Goal: Find specific page/section: Find specific page/section

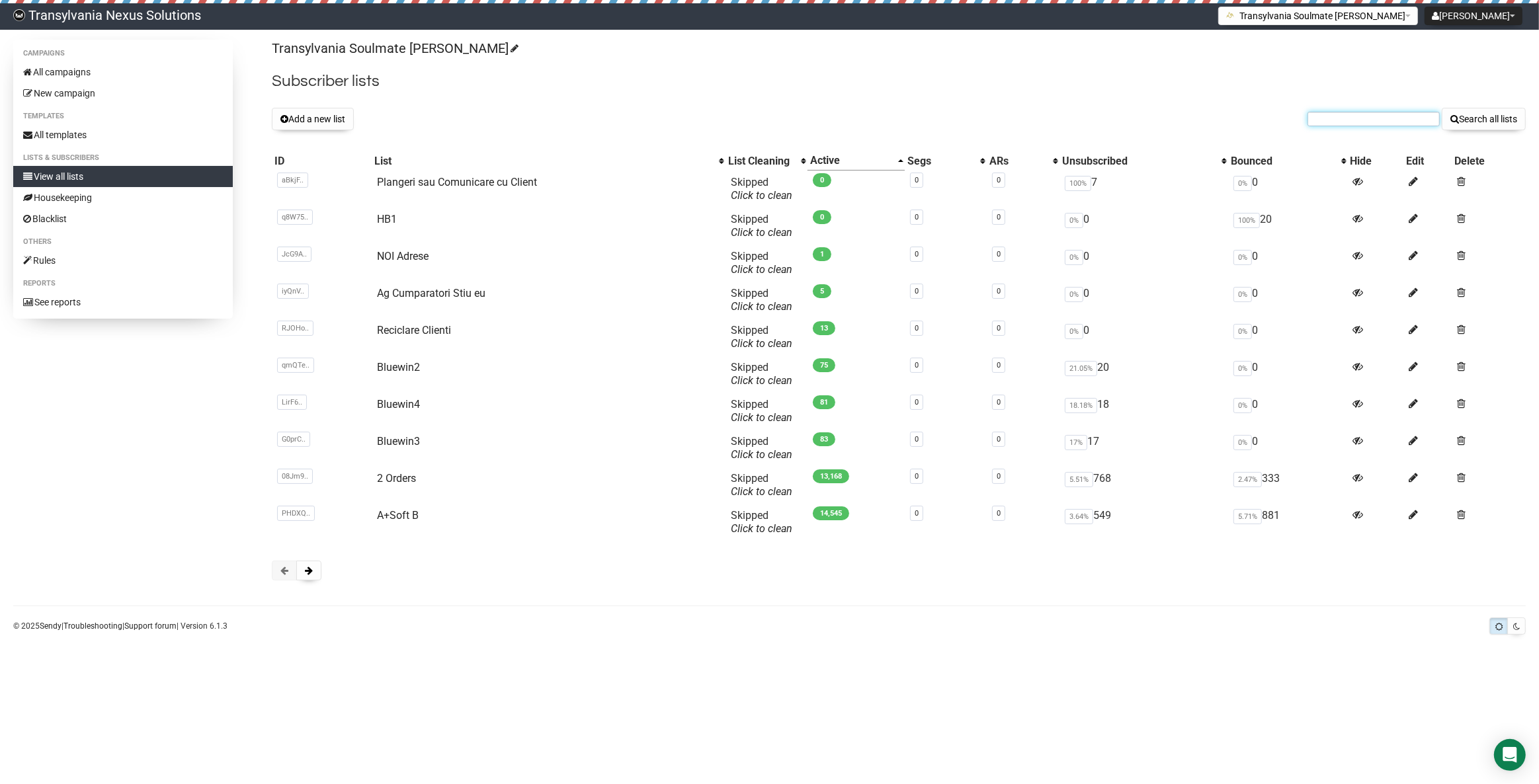
click at [1319, 117] on input "text" at bounding box center [1373, 119] width 132 height 14
paste input "nicolesenger98@gmx.de"
type input "nicolesenger98@gmx.de"
click at [1468, 131] on div "Transylvania Soulmate Decoder Subscriber lists Add a new list nicolesenger98@gm…" at bounding box center [898, 316] width 1253 height 554
click at [1467, 115] on button "Search all lists" at bounding box center [1483, 119] width 84 height 22
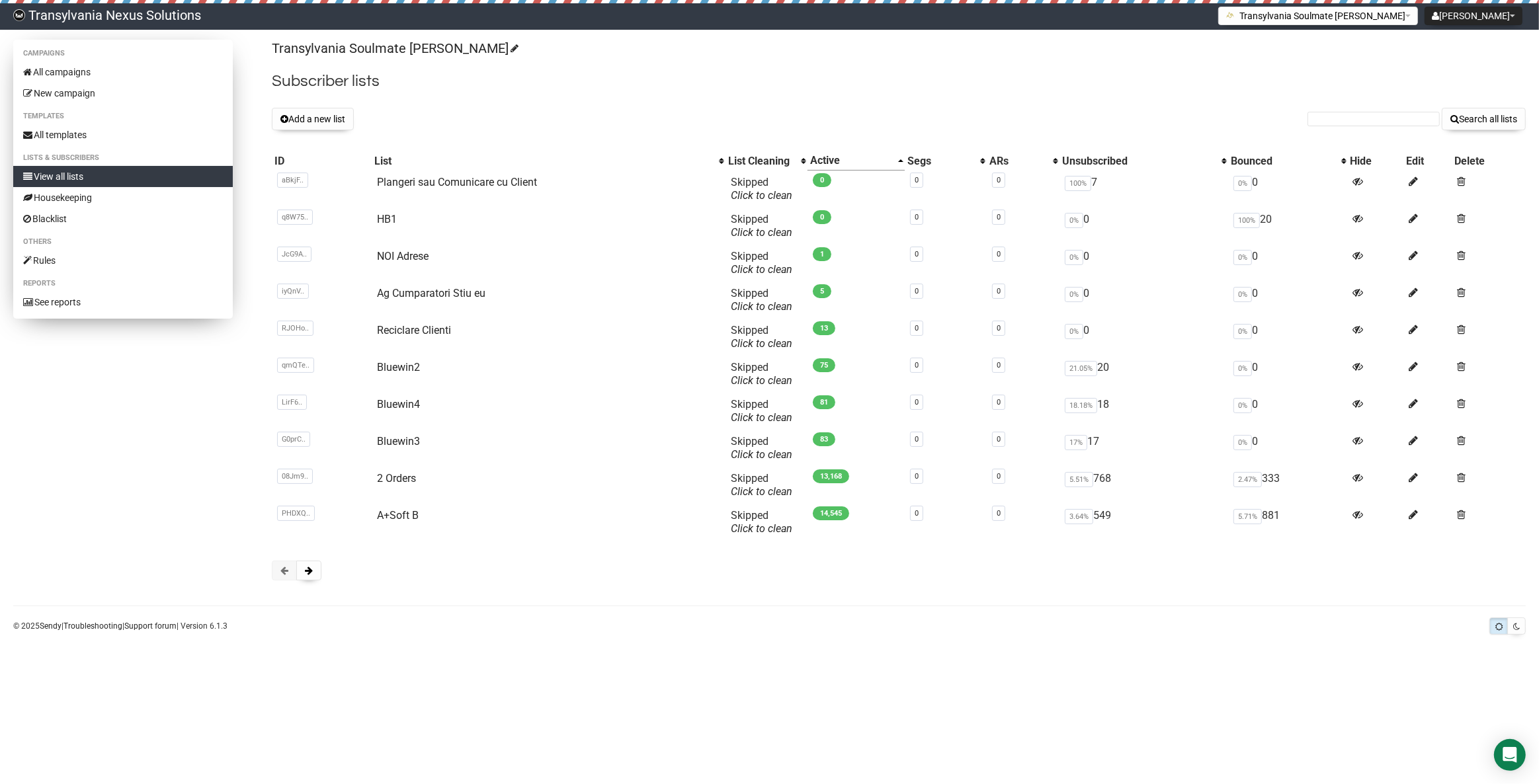
click at [67, 173] on link "View all lists" at bounding box center [124, 176] width 220 height 21
click at [1321, 126] on form "Search all lists" at bounding box center [1416, 119] width 218 height 22
paste input "mener@gmx.de"
type input "mener@gmx.de"
click at [1485, 126] on button "Search all lists" at bounding box center [1483, 119] width 84 height 22
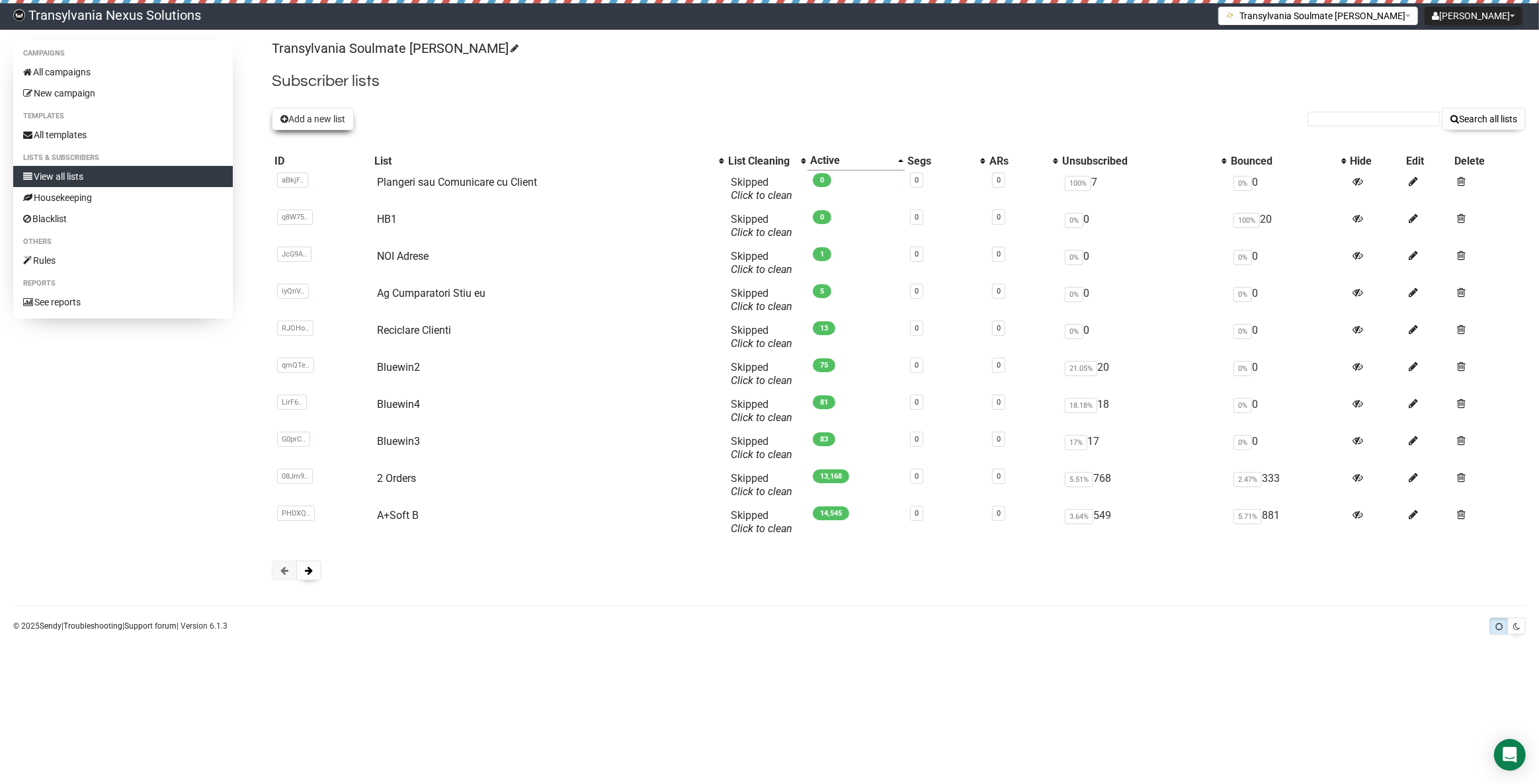
click at [330, 115] on button "Add a new list" at bounding box center [313, 119] width 82 height 22
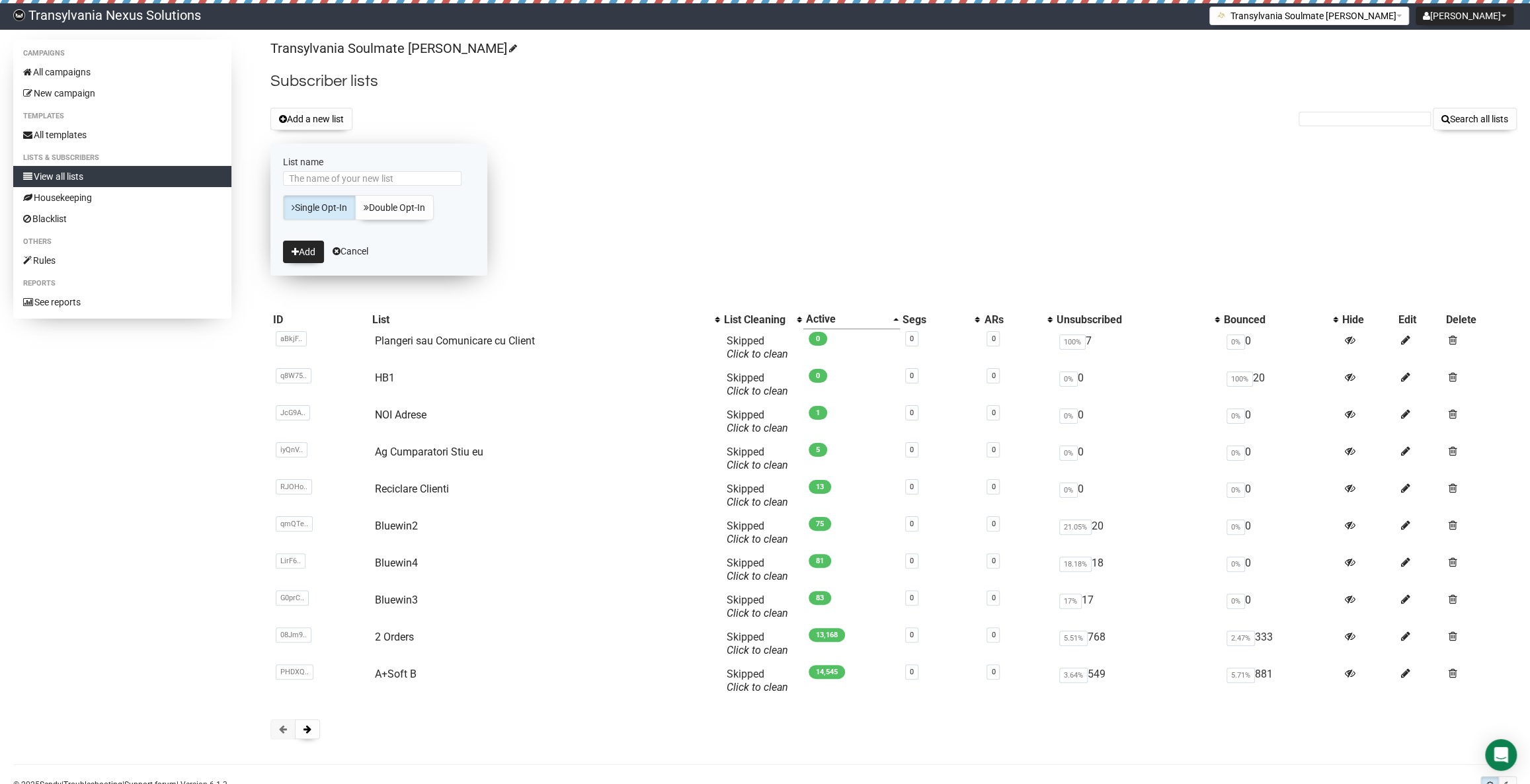
click at [338, 257] on form "List name Single Opt-In Double Opt-In Add Cancel" at bounding box center [378, 209] width 217 height 132
click at [350, 248] on link "Cancel" at bounding box center [350, 251] width 36 height 11
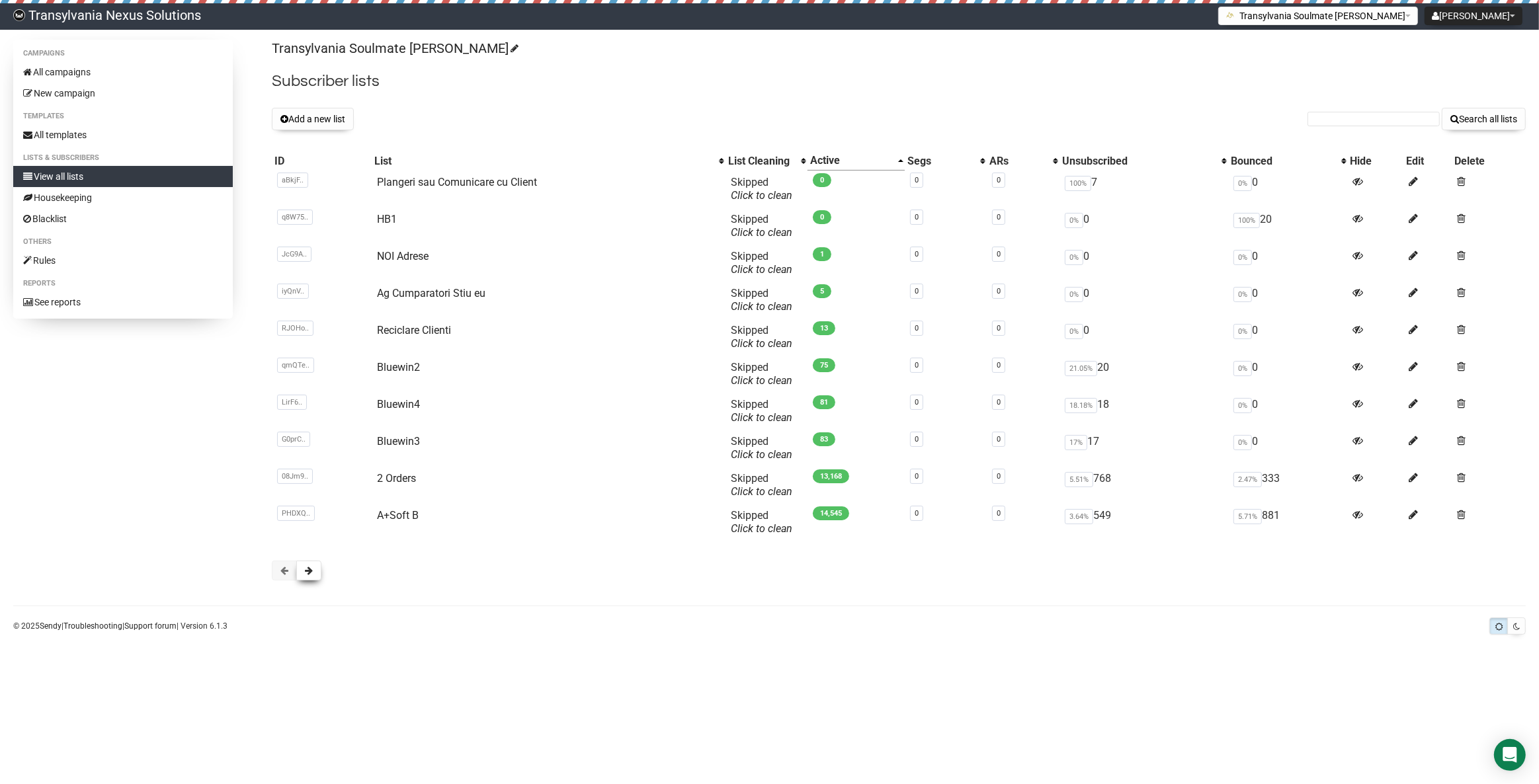
click at [304, 569] on button at bounding box center [309, 570] width 25 height 20
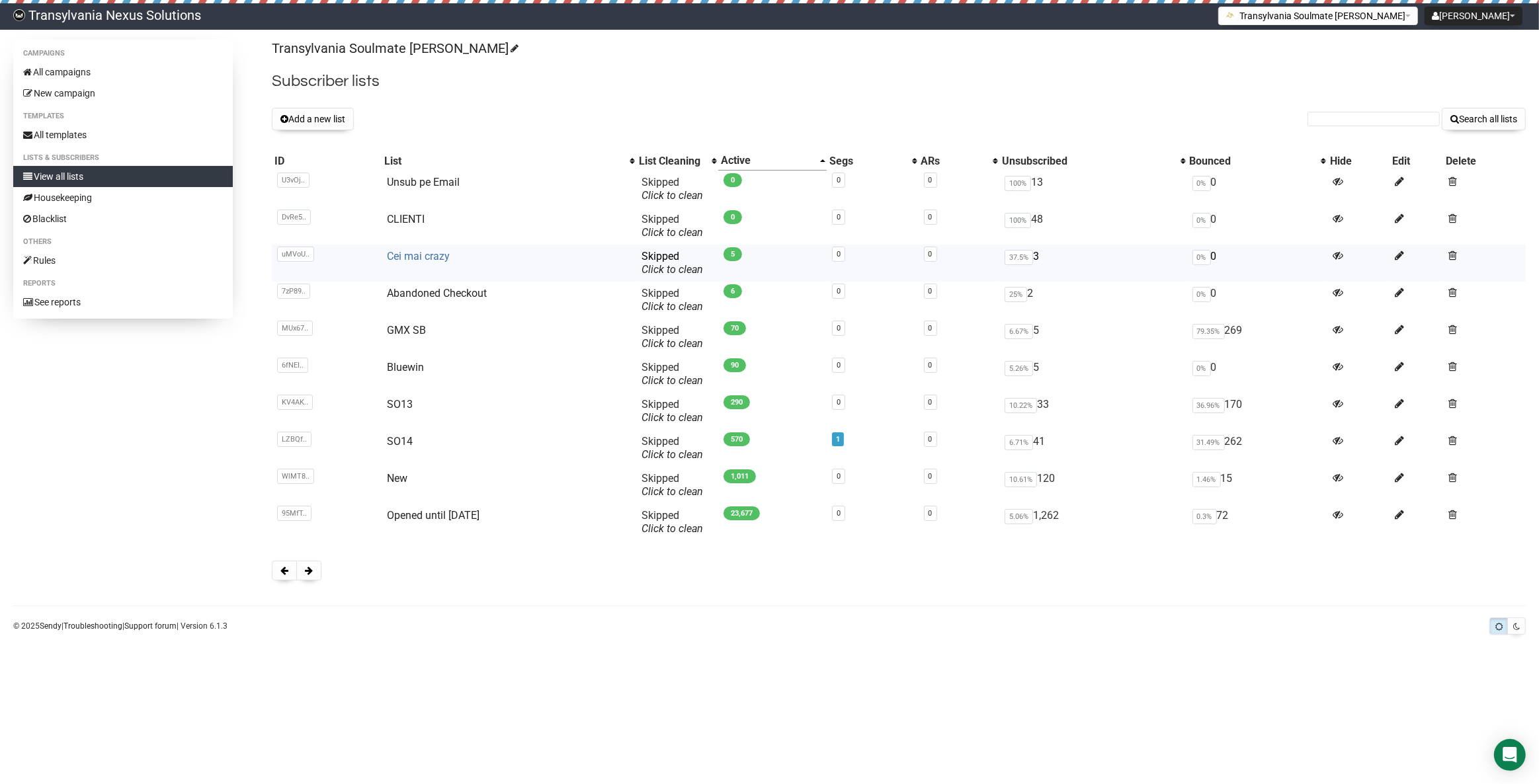
click at [420, 250] on link "Cei mai crazy" at bounding box center [418, 256] width 63 height 13
